Goal: Information Seeking & Learning: Learn about a topic

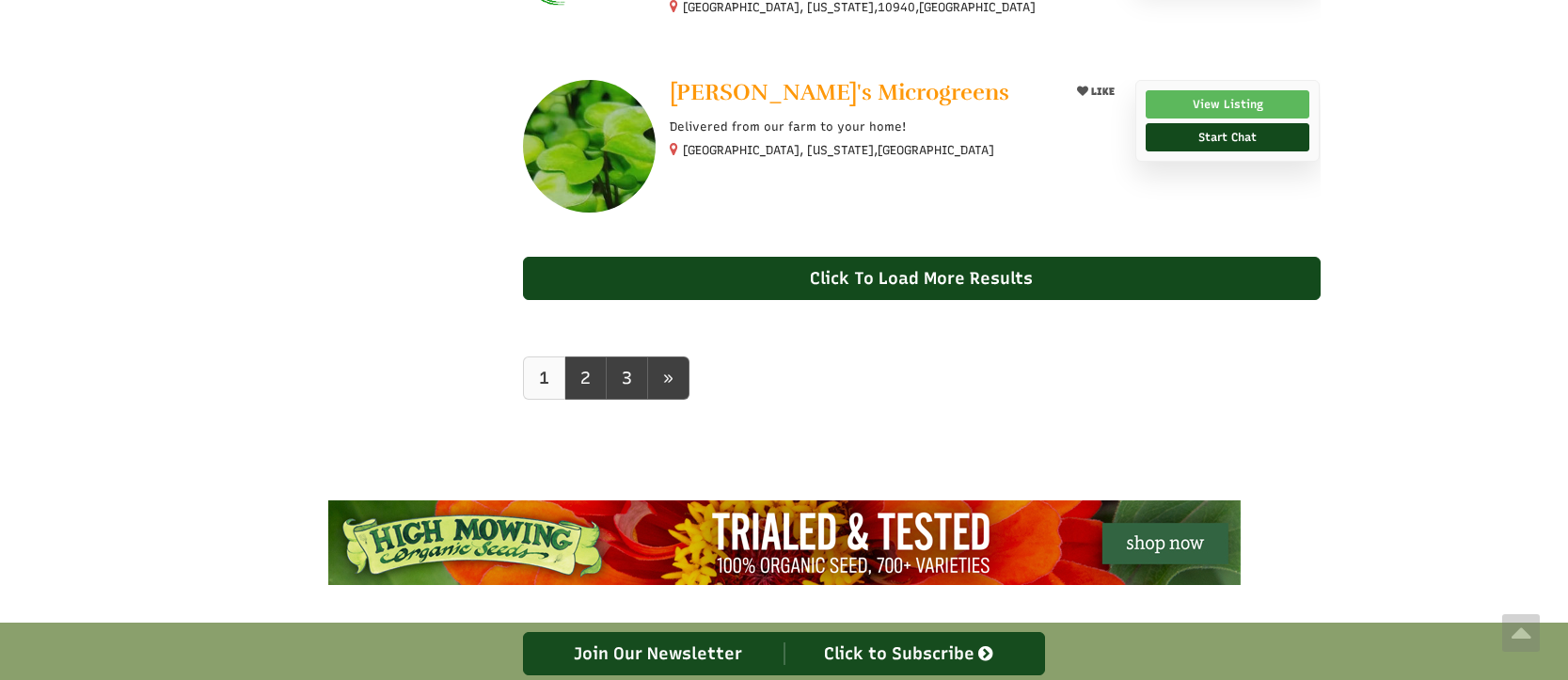
scroll to position [1766, 0]
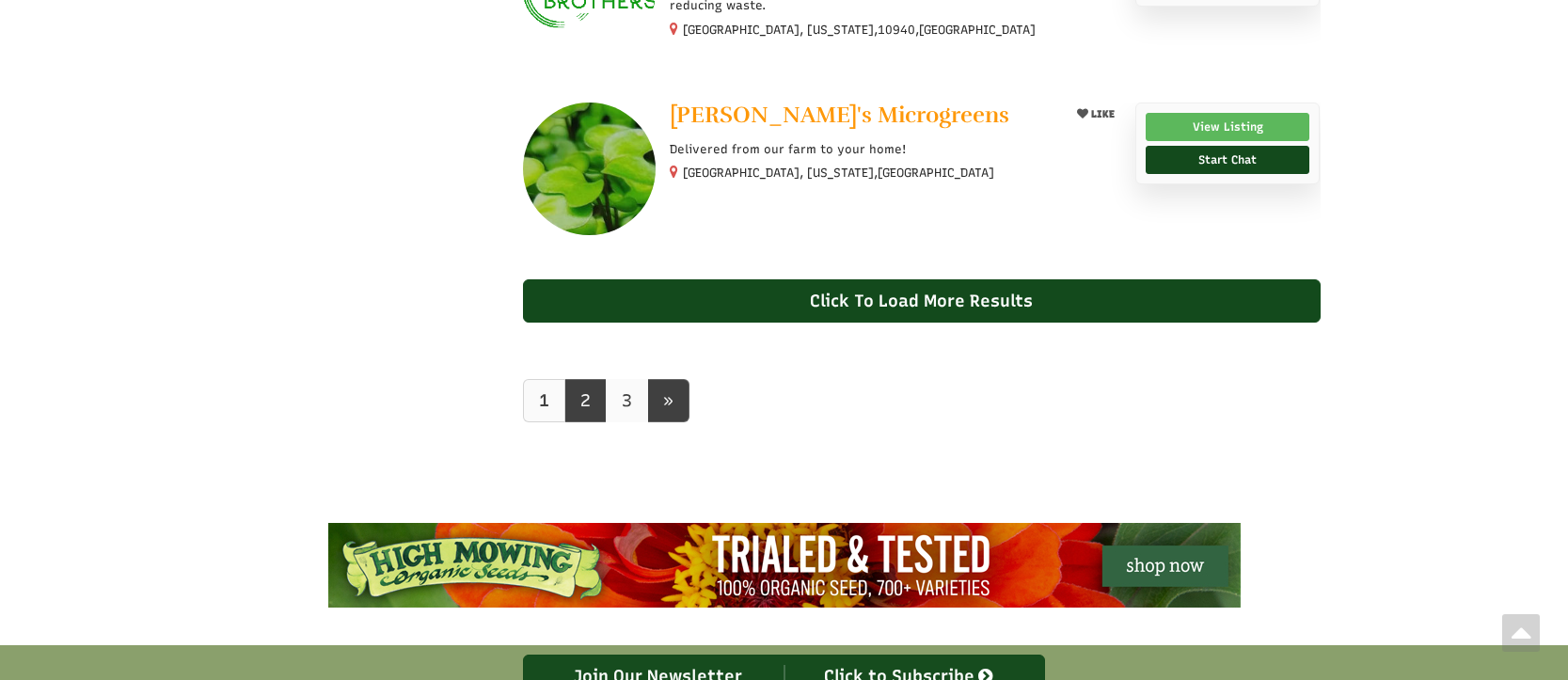
click at [632, 402] on link "3" at bounding box center [626, 401] width 43 height 44
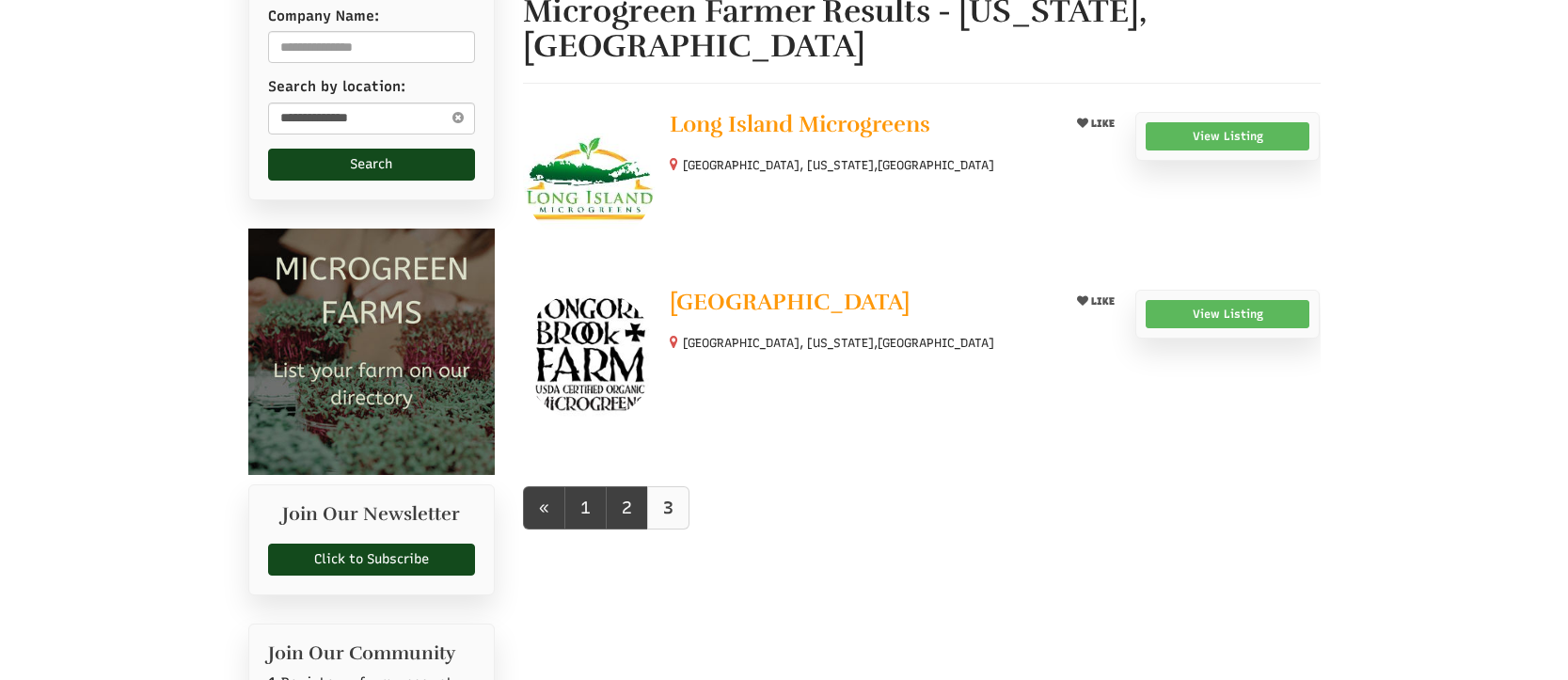
scroll to position [227, 0]
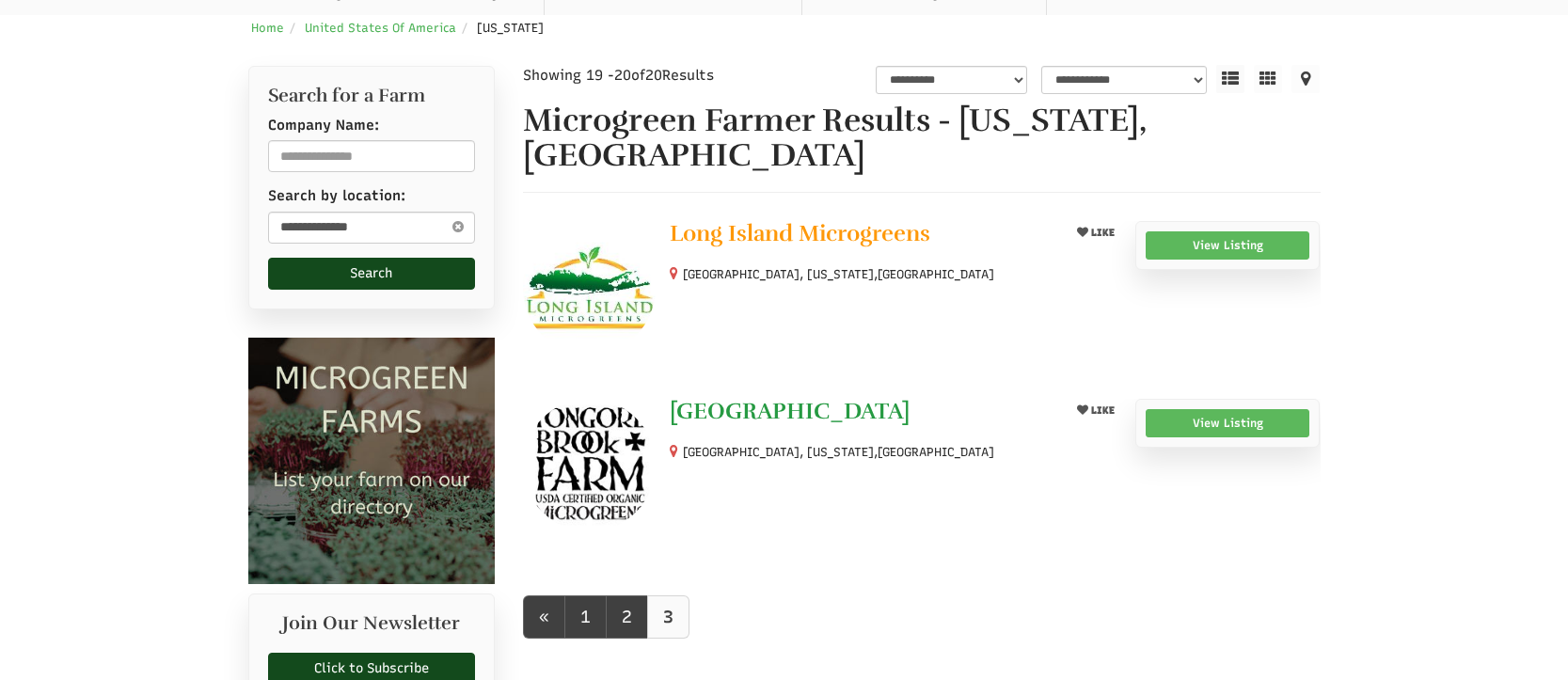
click at [755, 412] on span "[GEOGRAPHIC_DATA]" at bounding box center [789, 411] width 240 height 28
click at [825, 232] on span "Long Island Microgreens" at bounding box center [800, 233] width 261 height 28
click at [617, 625] on link "2" at bounding box center [626, 617] width 43 height 44
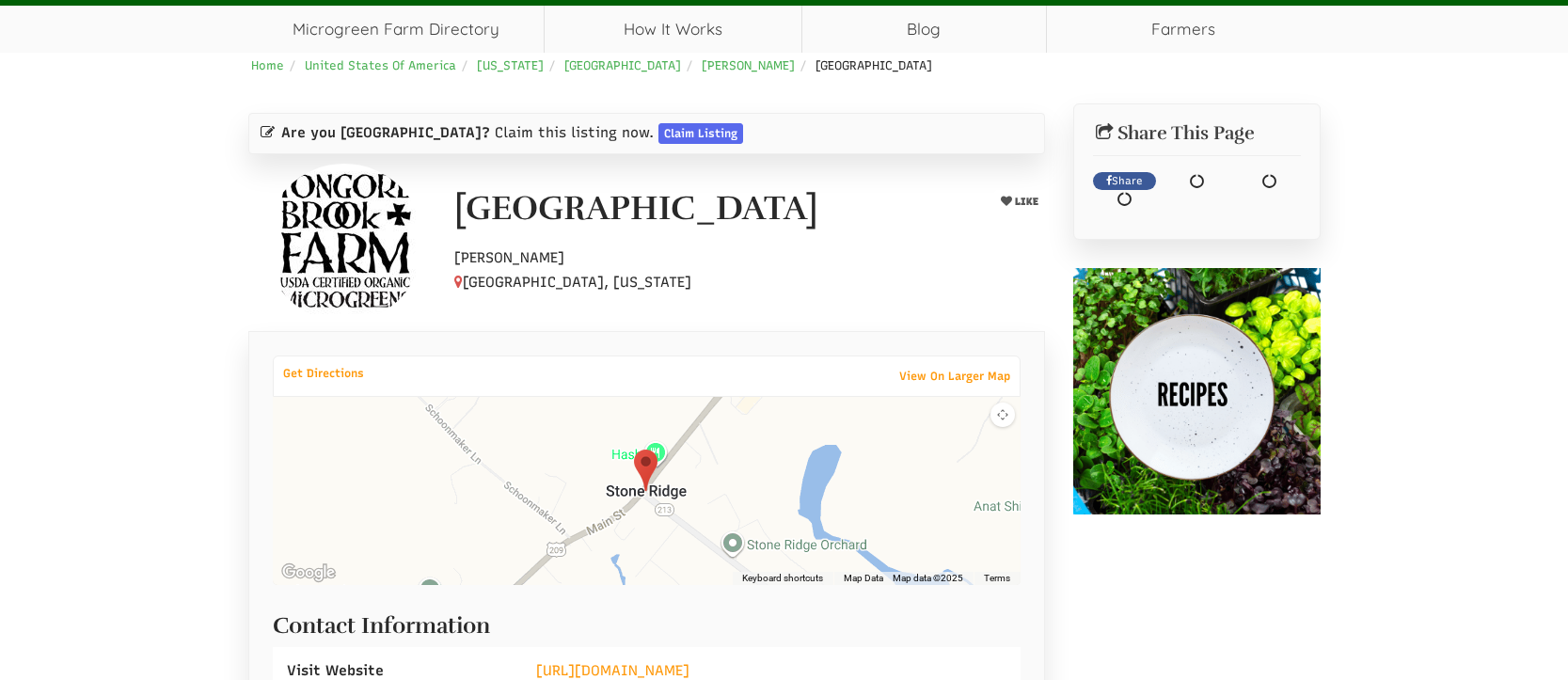
select select "Language Translate Widget"
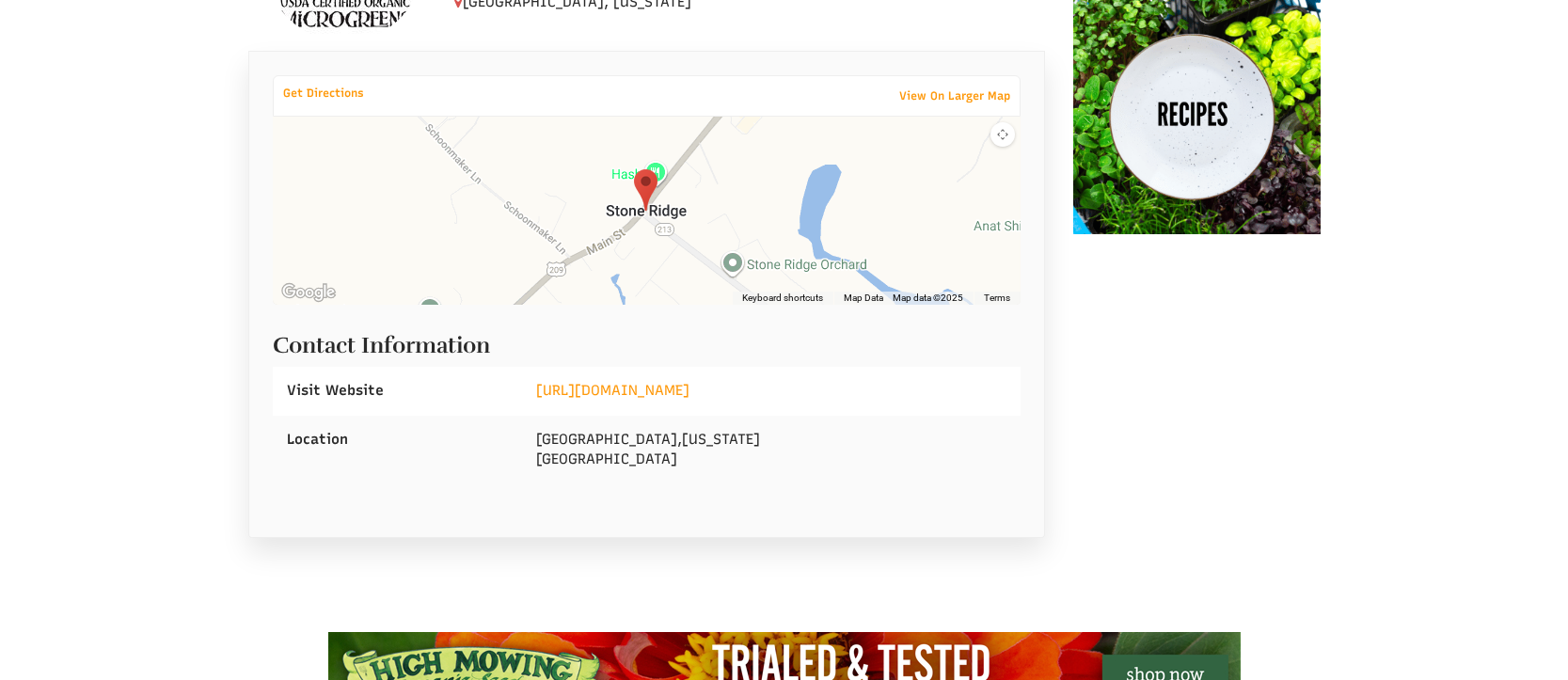
scroll to position [497, 0]
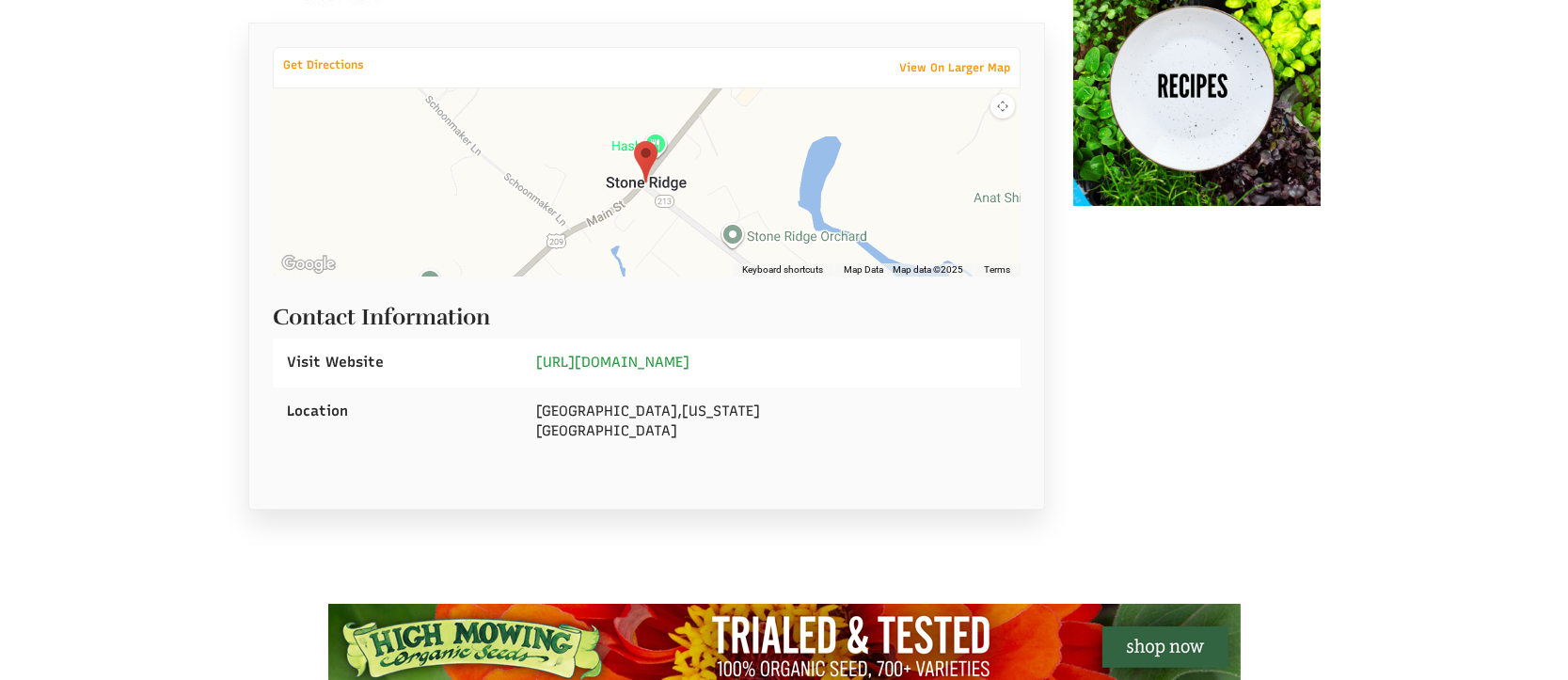
click at [623, 355] on link "http://tongorebrook.com" at bounding box center [612, 362] width 153 height 17
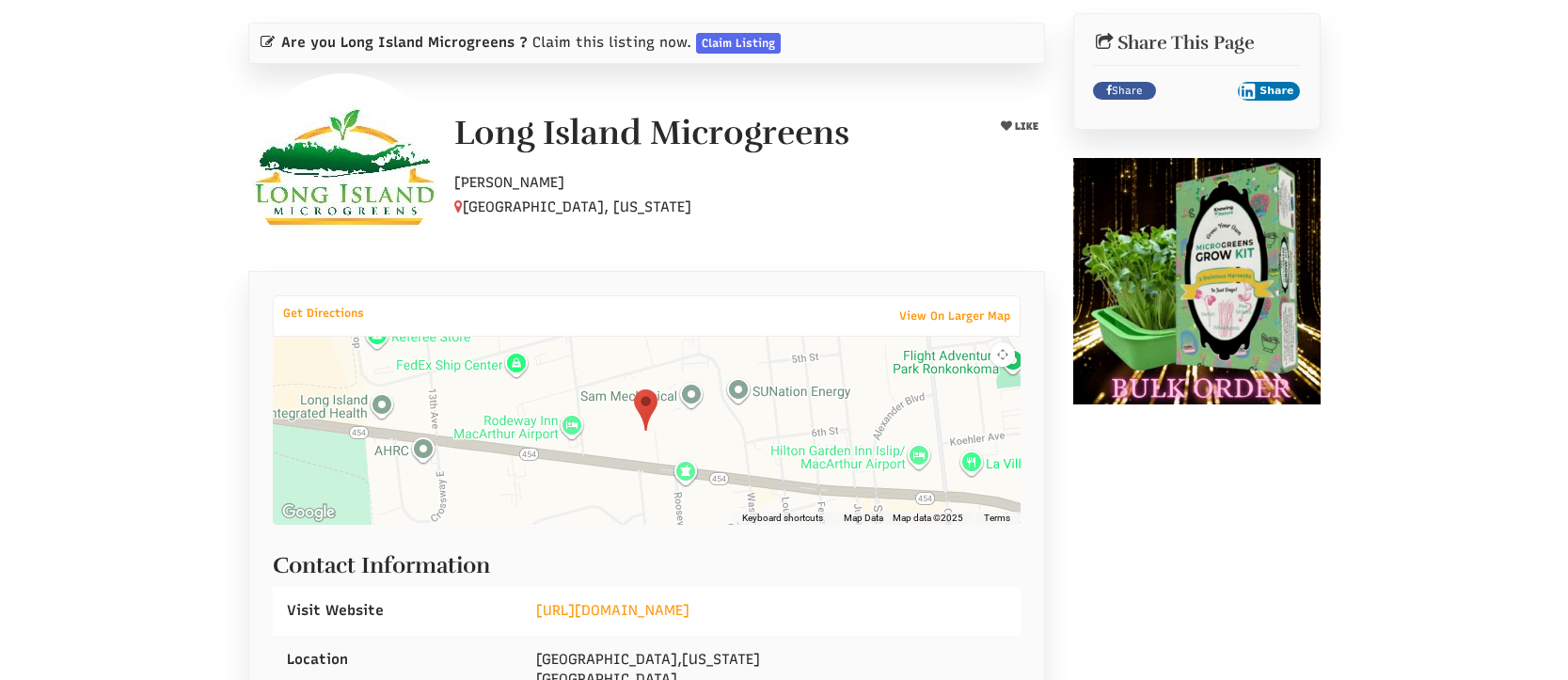
scroll to position [496, 0]
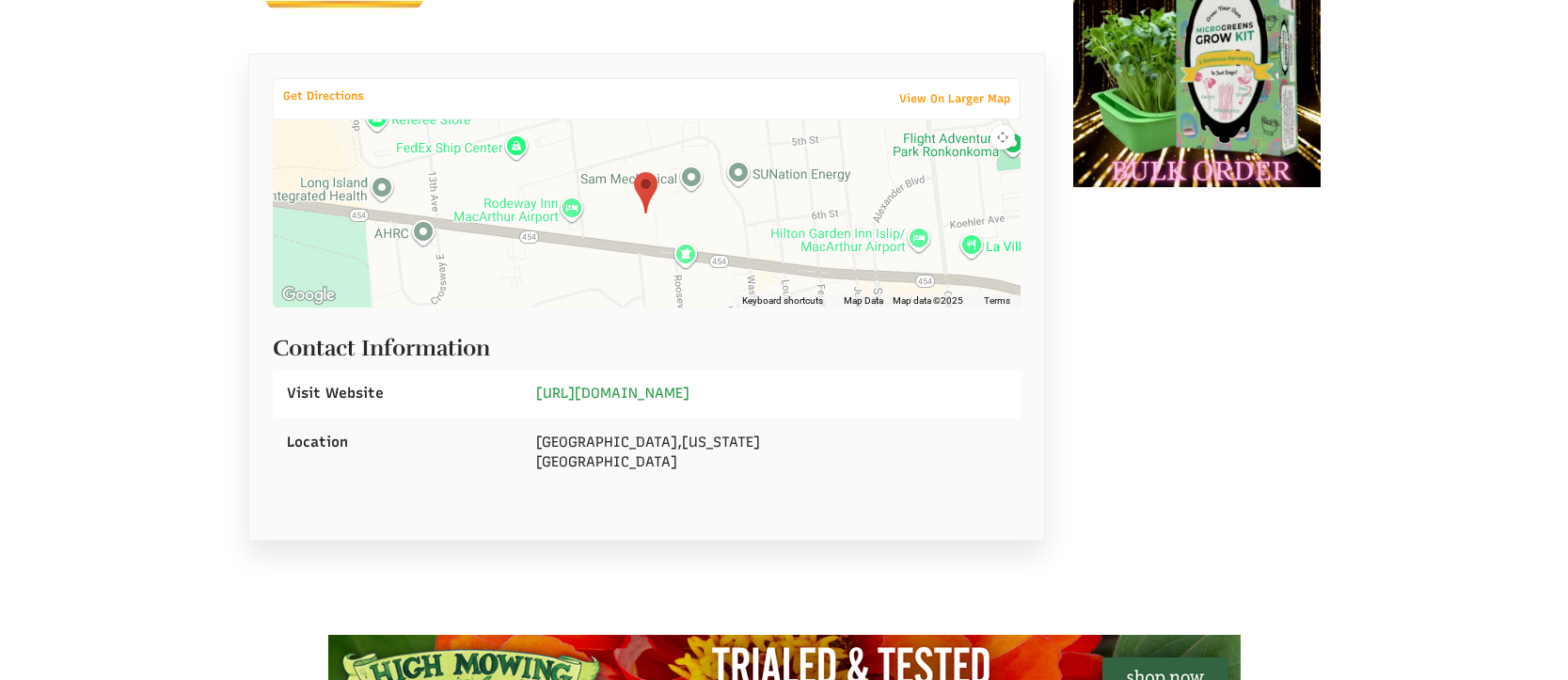
click at [599, 389] on link "https://www.longislandmicrogreens.com/" at bounding box center [612, 393] width 153 height 17
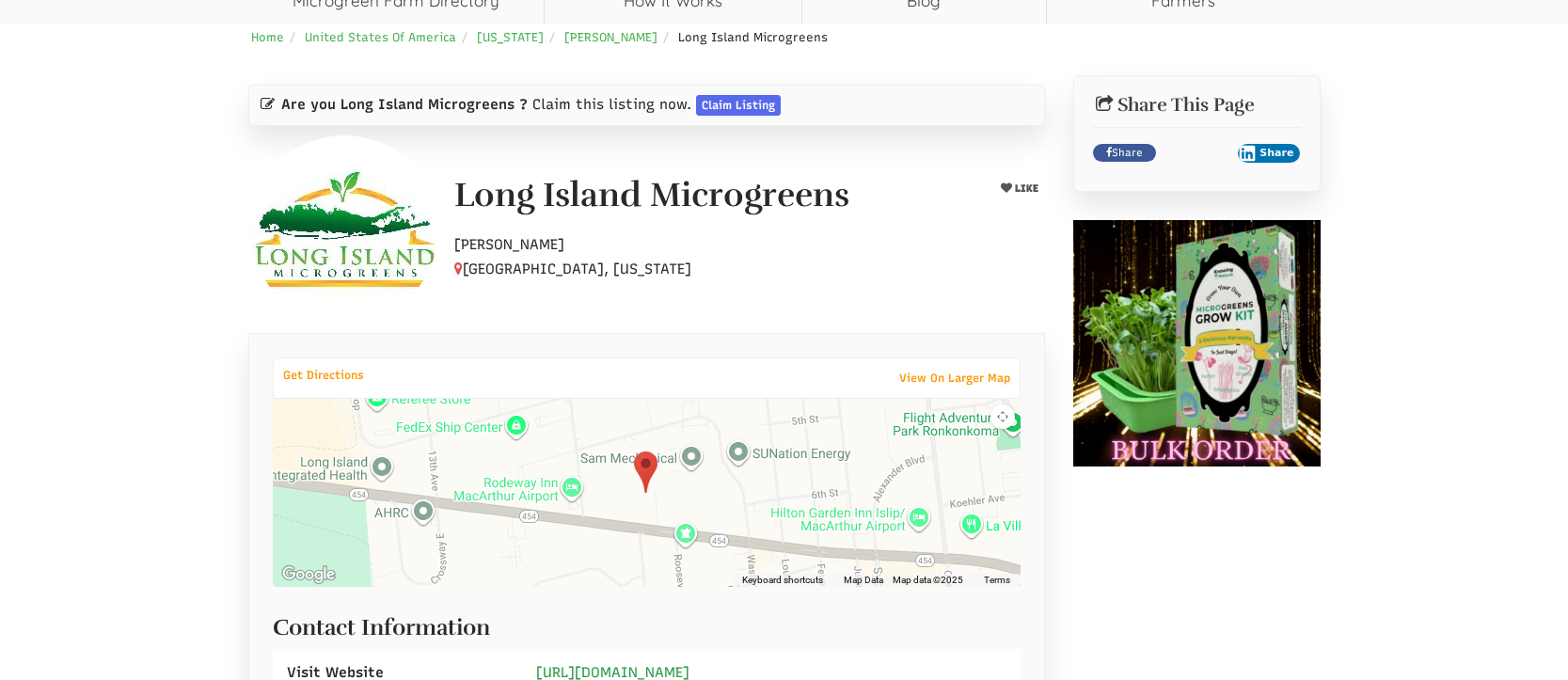
scroll to position [0, 0]
